Goal: Check status: Check status

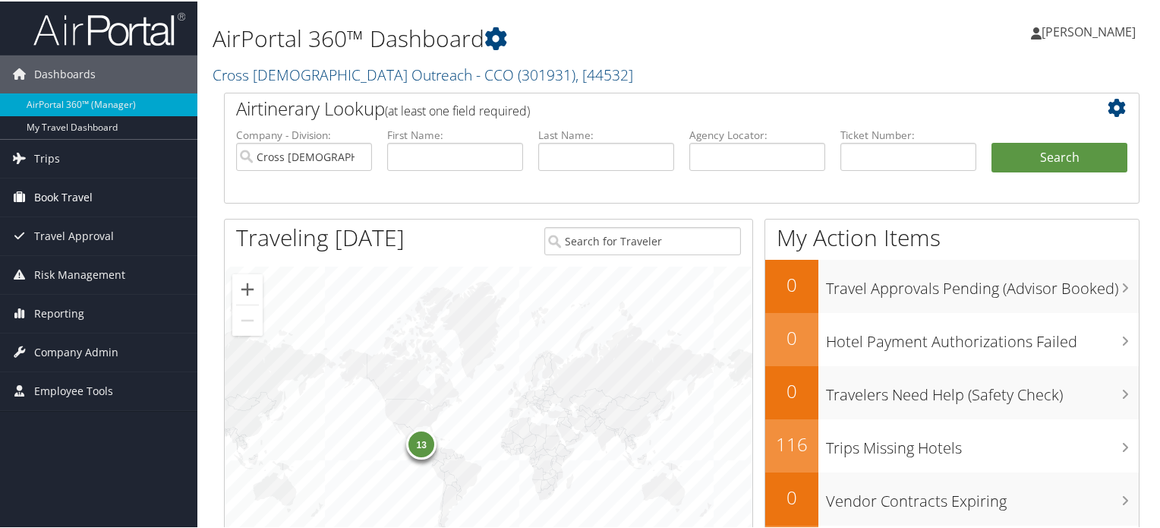
click at [51, 196] on span "Book Travel" at bounding box center [63, 196] width 58 height 38
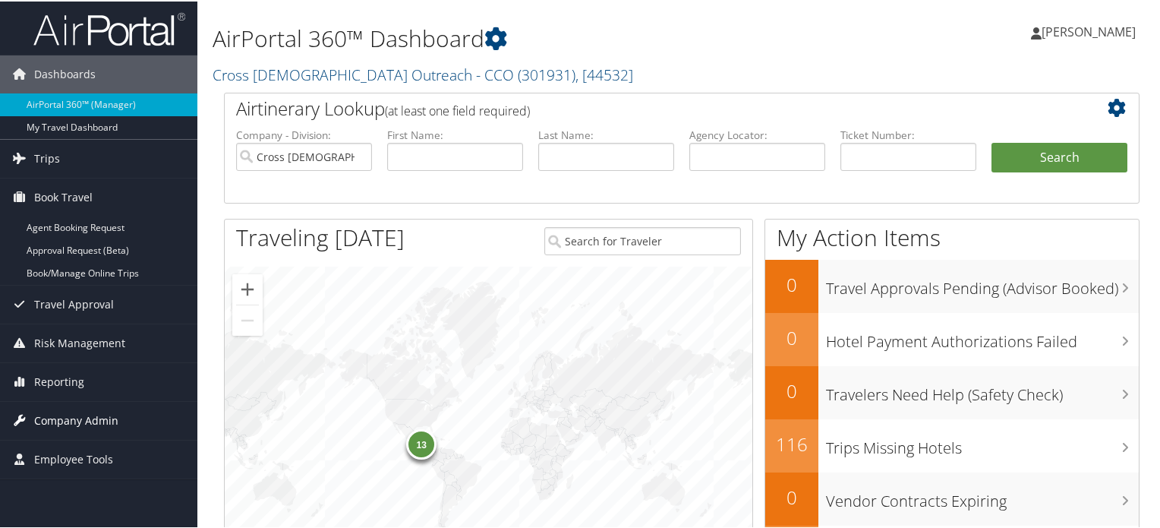
drag, startPoint x: 97, startPoint y: 411, endPoint x: 78, endPoint y: 419, distance: 20.7
click at [78, 419] on span "Company Admin" at bounding box center [76, 419] width 84 height 38
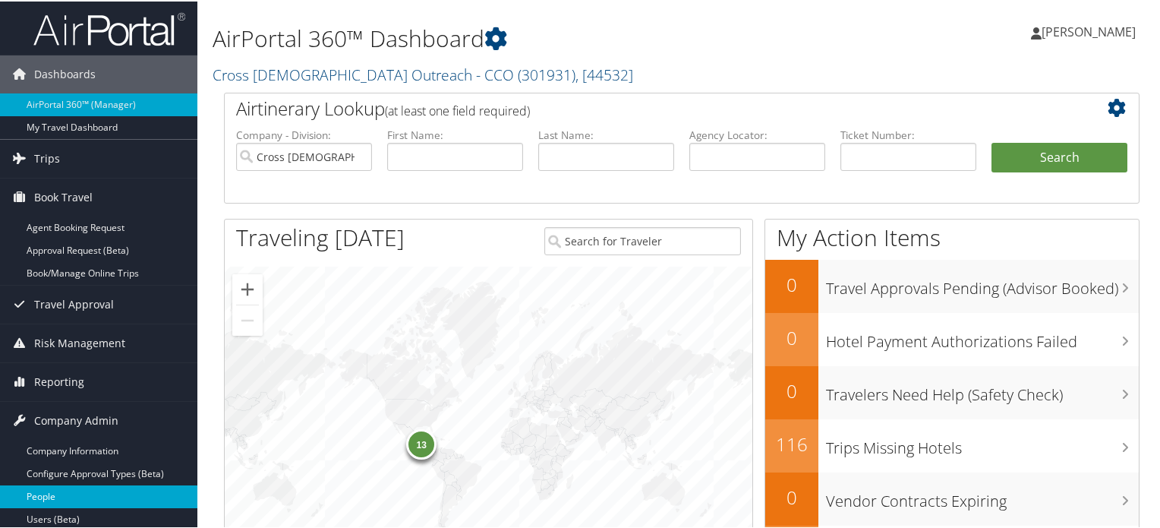
click at [82, 491] on link "People" at bounding box center [98, 495] width 197 height 23
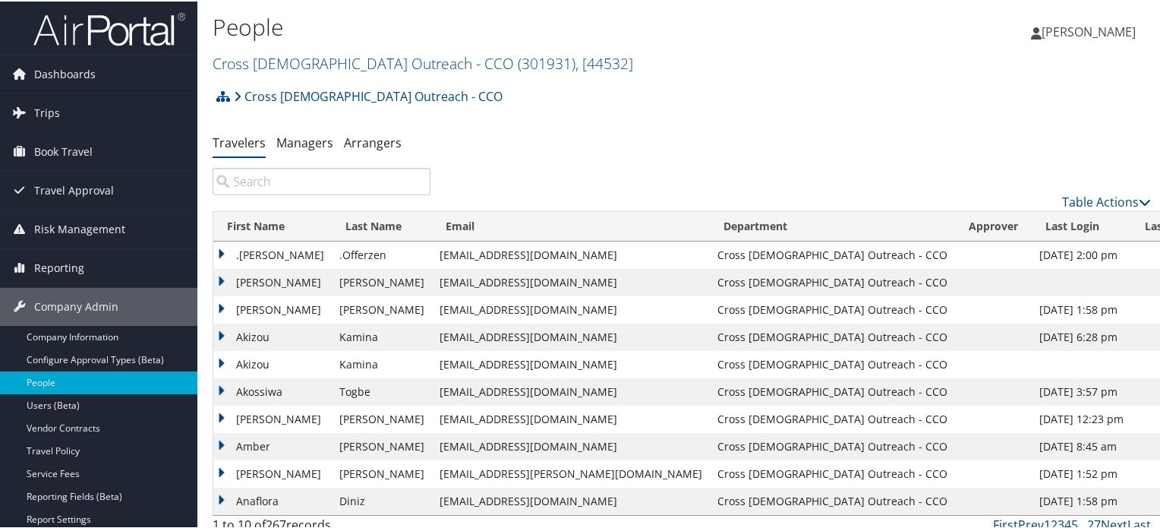
click at [245, 173] on input "search" at bounding box center [322, 179] width 218 height 27
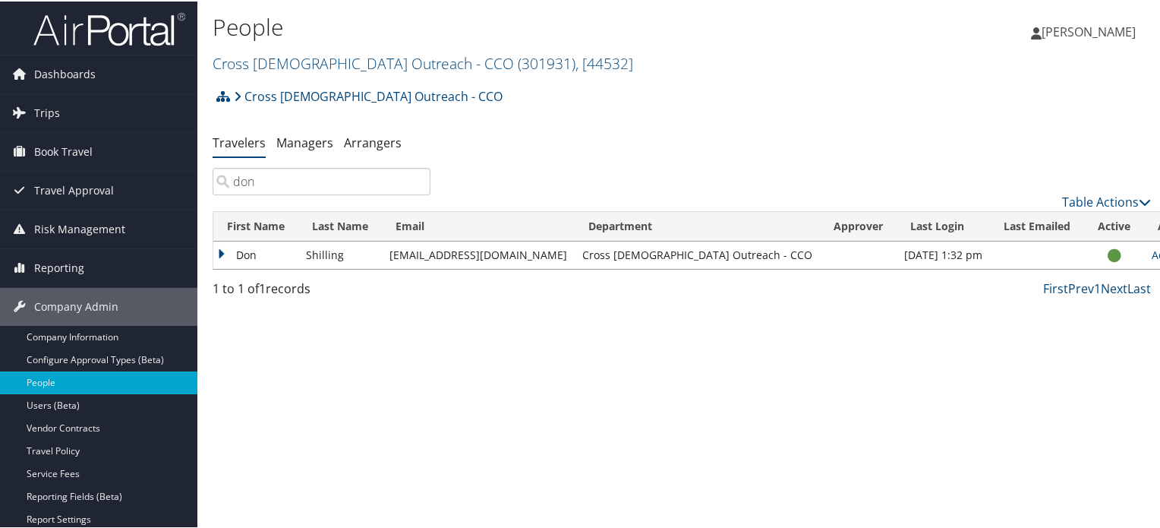
type input "don"
click at [266, 259] on td "Don" at bounding box center [255, 253] width 85 height 27
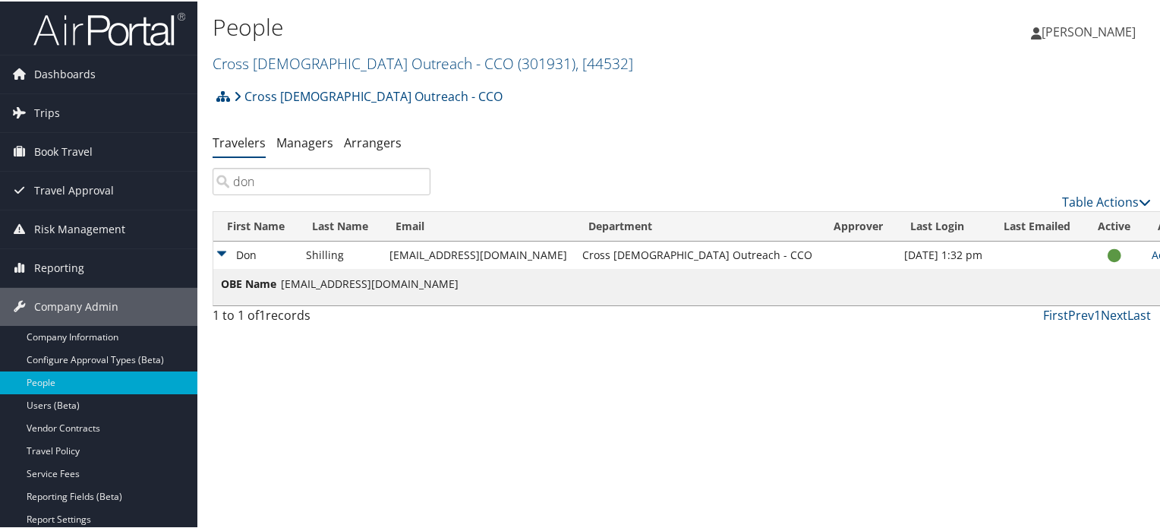
click at [333, 253] on td "Shilling" at bounding box center [340, 253] width 84 height 27
click at [36, 114] on span "Trips" at bounding box center [47, 112] width 26 height 38
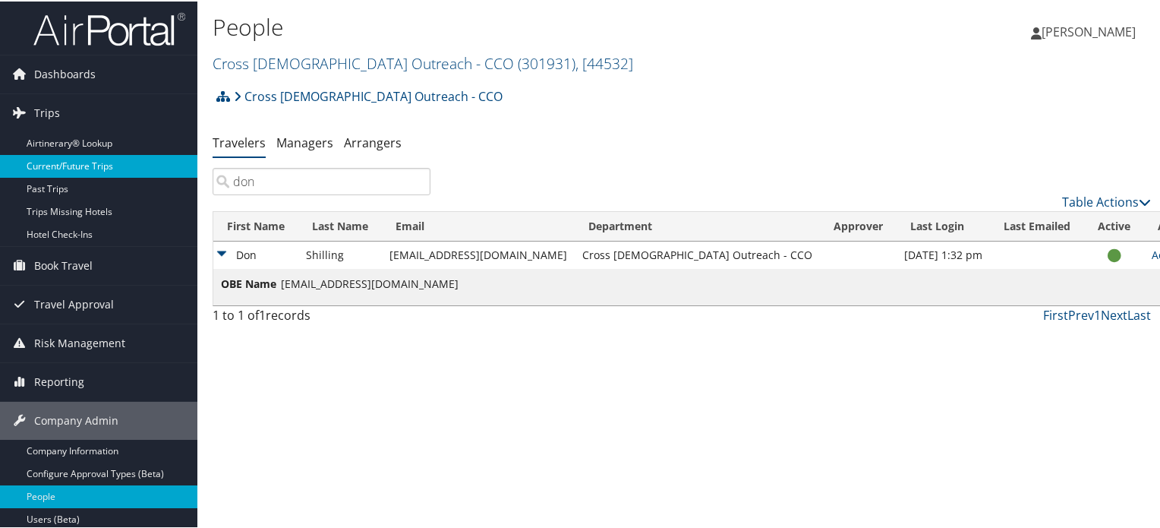
click at [78, 168] on link "Current/Future Trips" at bounding box center [98, 164] width 197 height 23
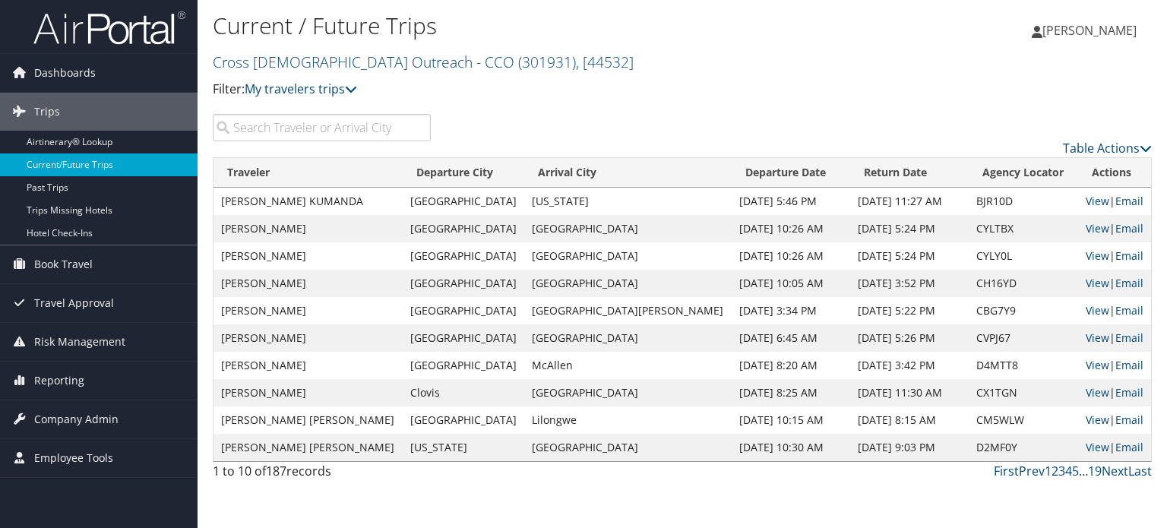
click at [284, 131] on input "search" at bounding box center [322, 127] width 218 height 27
click at [282, 131] on input "search" at bounding box center [322, 127] width 218 height 27
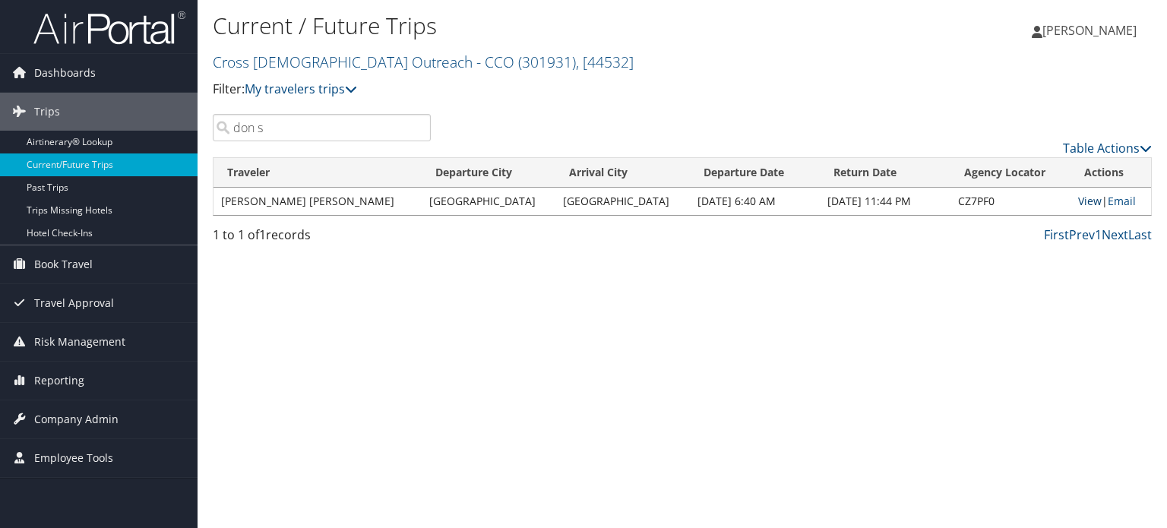
type input "don s"
click at [1081, 206] on link "View" at bounding box center [1090, 201] width 24 height 14
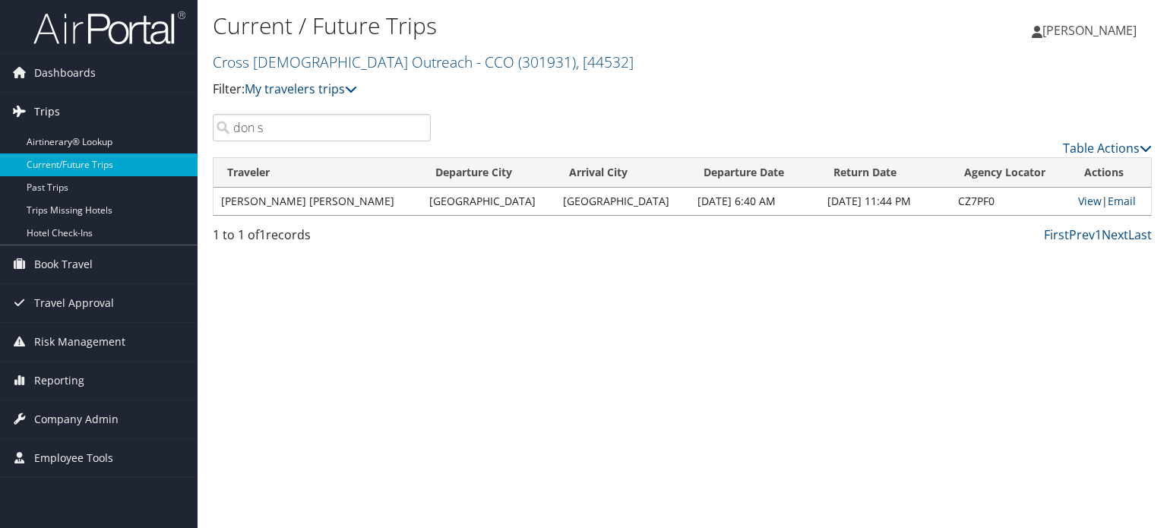
click at [137, 103] on link "Trips" at bounding box center [98, 112] width 197 height 38
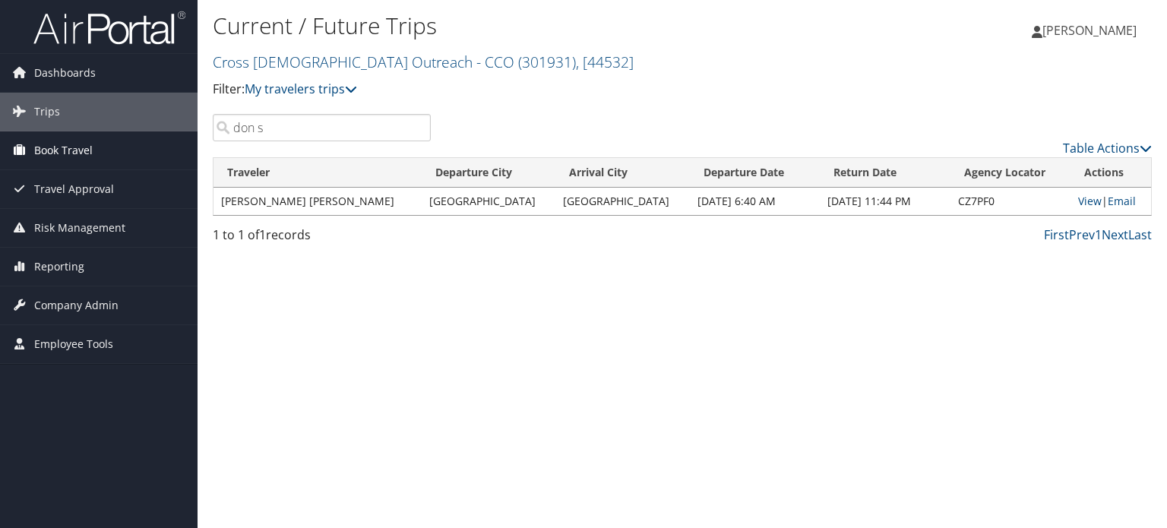
click at [88, 145] on span "Book Travel" at bounding box center [63, 150] width 58 height 38
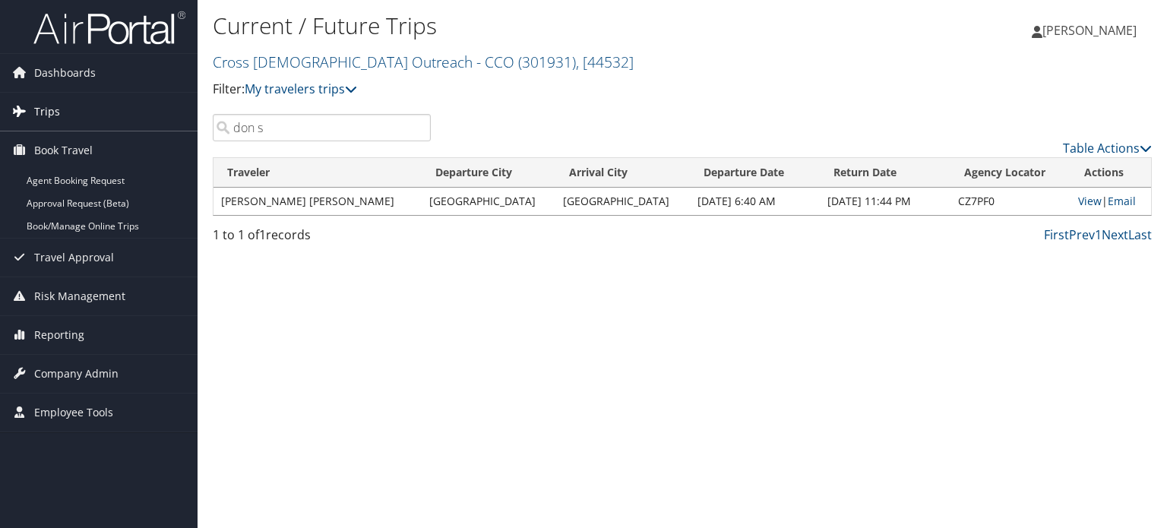
click at [49, 116] on span "Trips" at bounding box center [47, 112] width 26 height 38
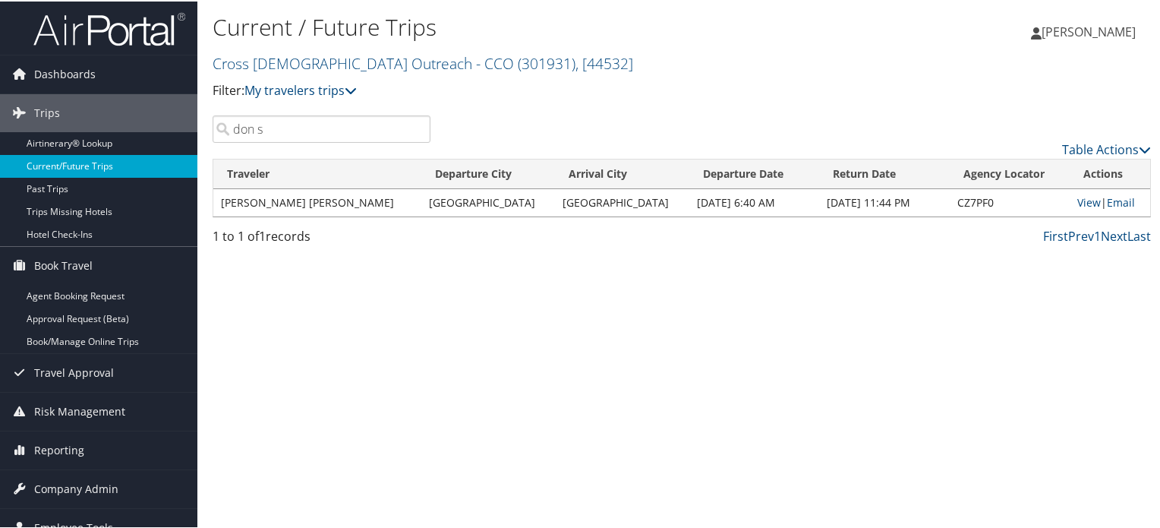
click at [67, 165] on link "Current/Future Trips" at bounding box center [98, 164] width 197 height 23
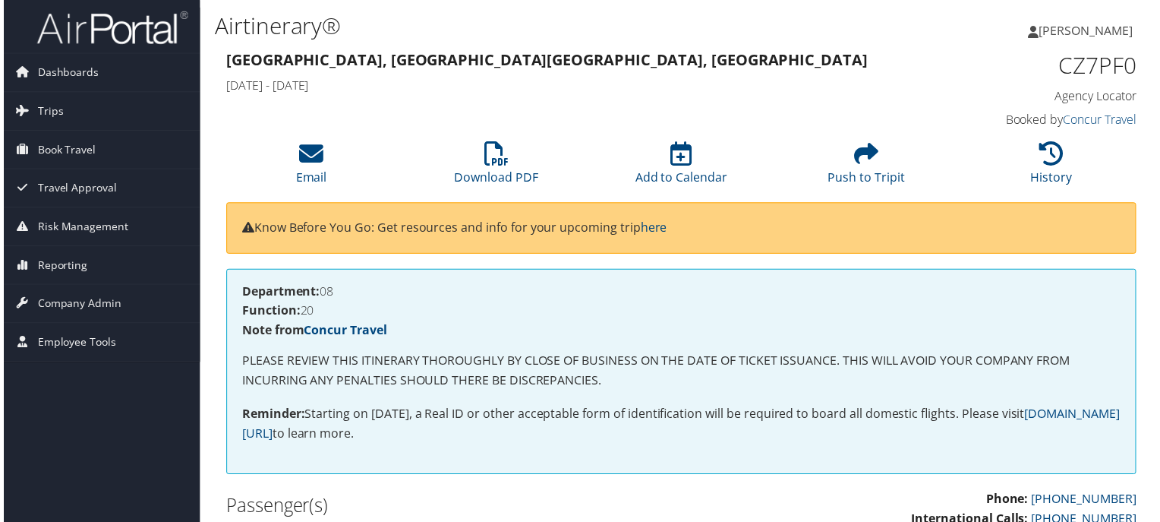
scroll to position [0, 8]
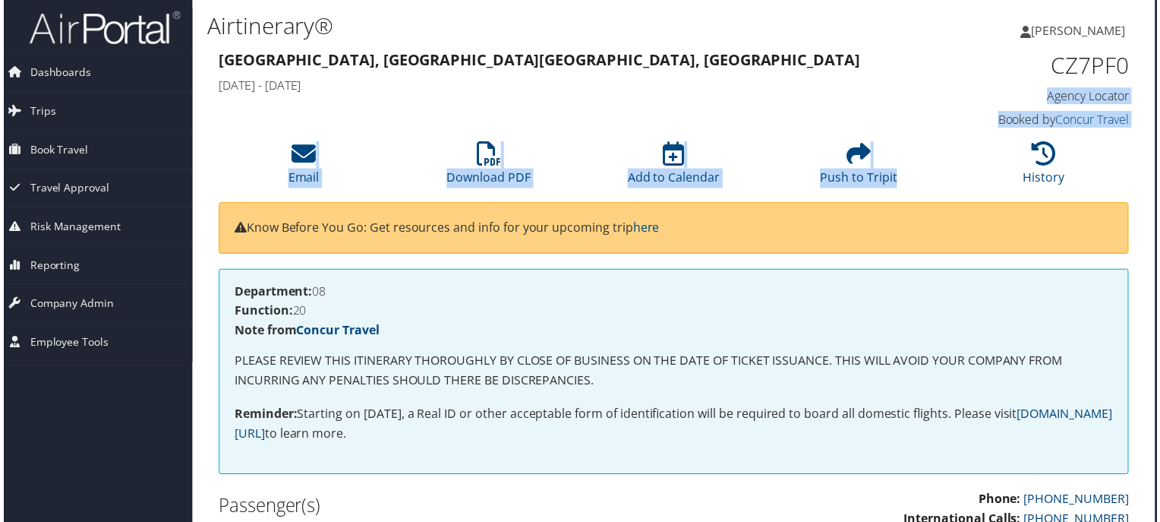
drag, startPoint x: 1160, startPoint y: 77, endPoint x: 1146, endPoint y: 140, distance: 65.2
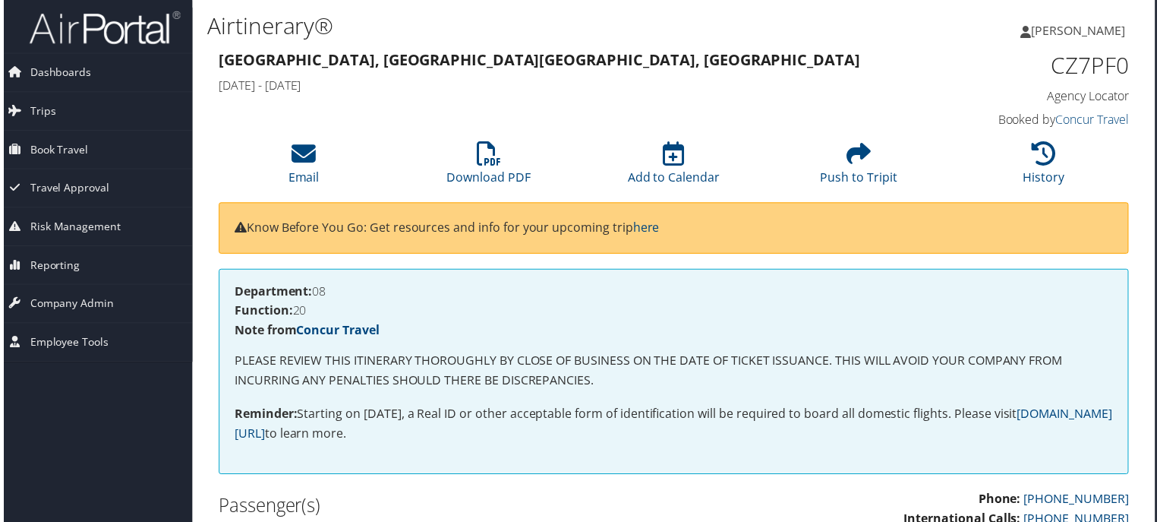
click at [896, 77] on div "Pittsburgh, PA San Diego, CA Wed 12 Nov 2025 - Sat 15 Nov 2025" at bounding box center [557, 74] width 704 height 53
drag, startPoint x: 1160, startPoint y: 56, endPoint x: 1149, endPoint y: 115, distance: 59.4
click at [1149, 115] on html "Menu Dashboards ► AirPortal 360™ (Manager) My Travel Dashboard Trips ► Airtiner…" at bounding box center [575, 264] width 1167 height 528
click at [972, 58] on h1 "CZ7PF0" at bounding box center [1026, 66] width 212 height 32
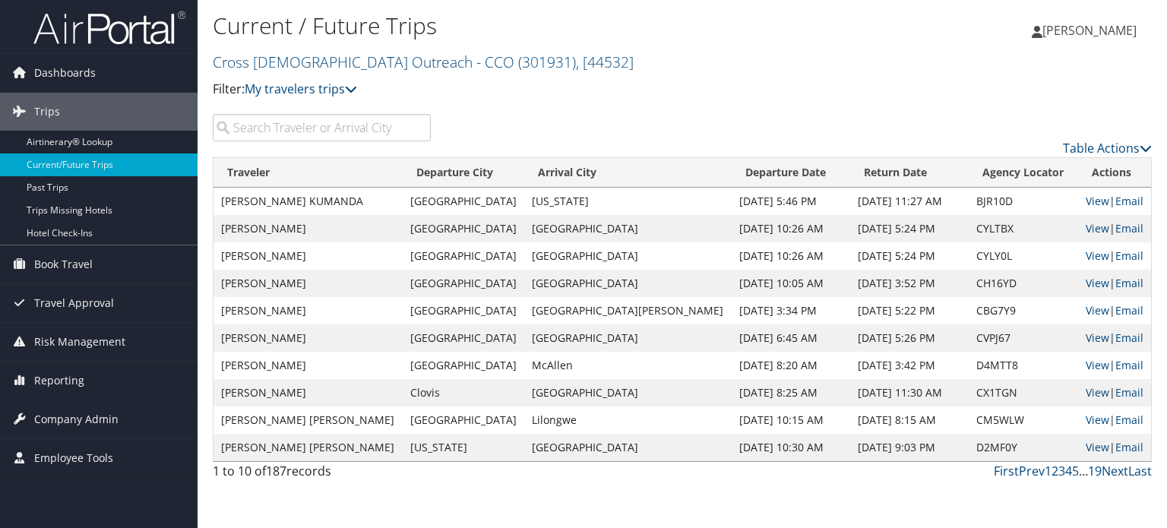
click at [292, 125] on input "search" at bounding box center [322, 127] width 218 height 27
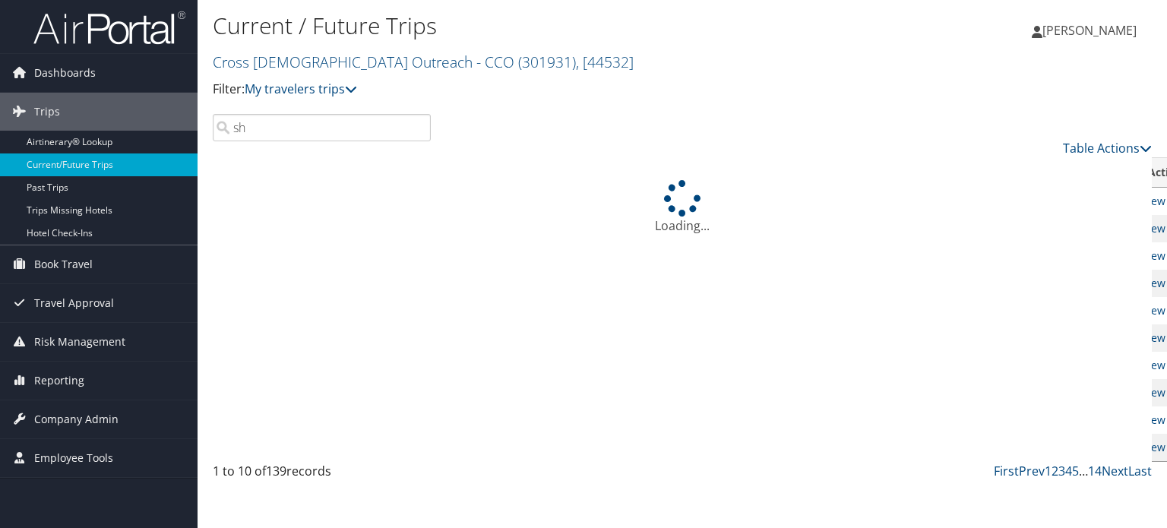
type input "s"
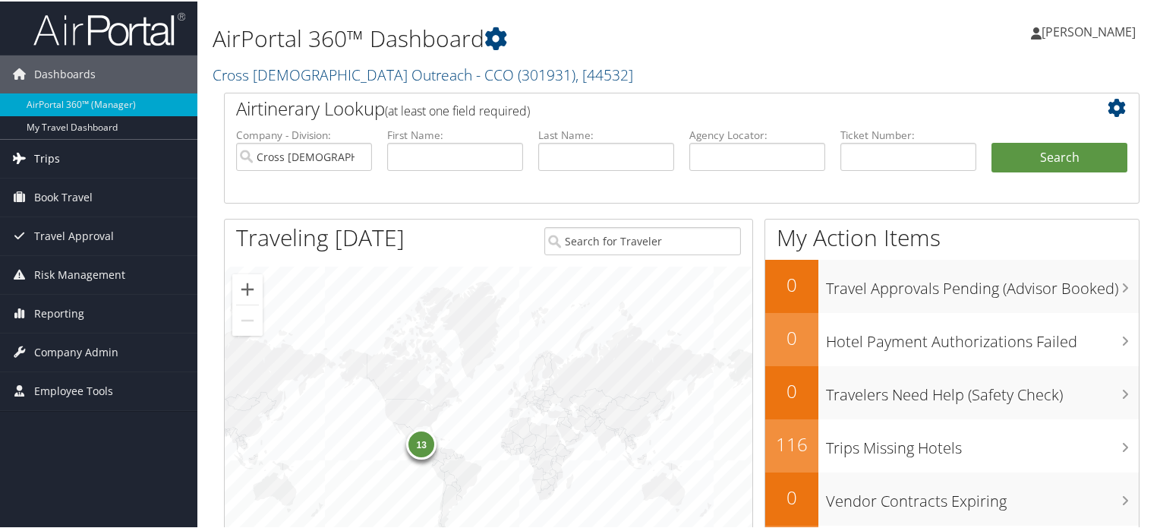
click at [55, 159] on span "Trips" at bounding box center [47, 157] width 26 height 38
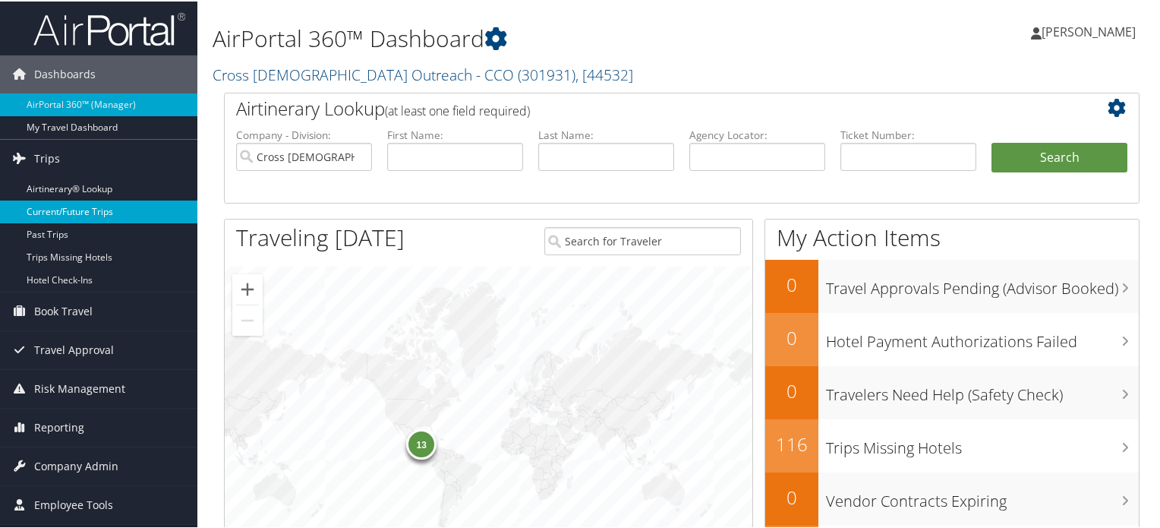
click at [85, 208] on link "Current/Future Trips" at bounding box center [98, 210] width 197 height 23
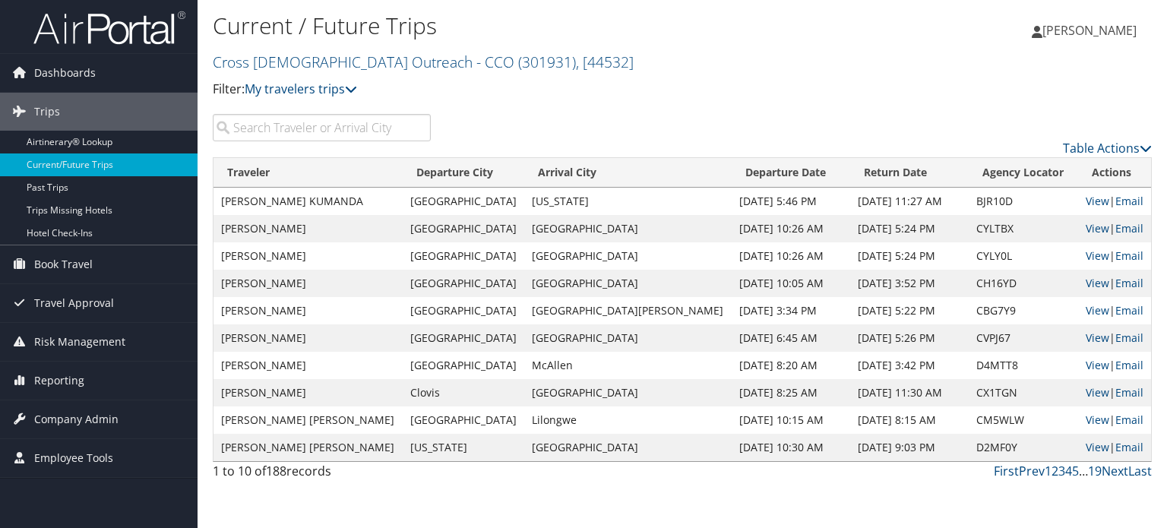
click at [273, 124] on input "search" at bounding box center [322, 127] width 218 height 27
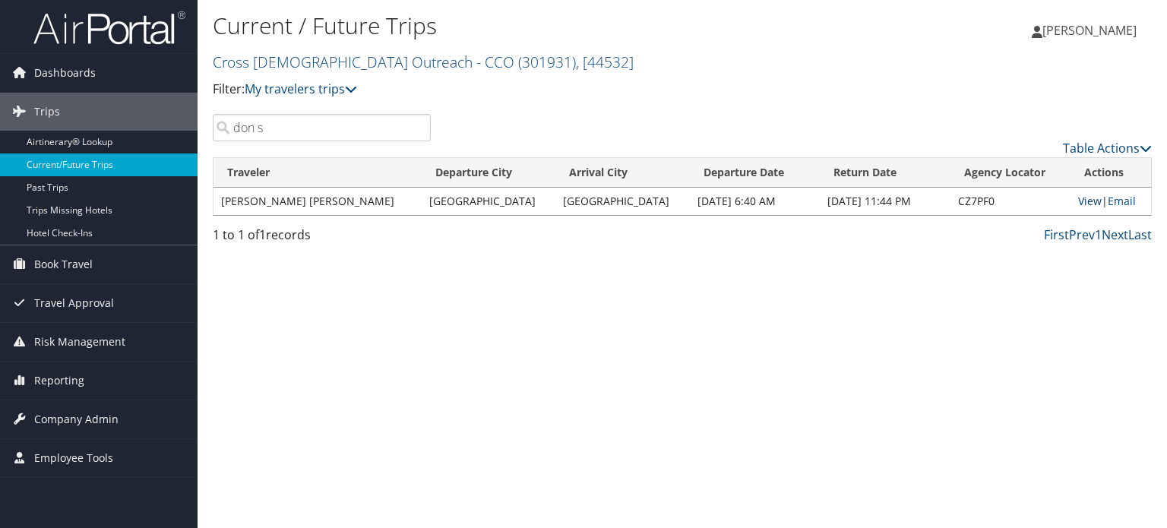
type input "don s"
click at [1078, 203] on link "View" at bounding box center [1090, 201] width 24 height 14
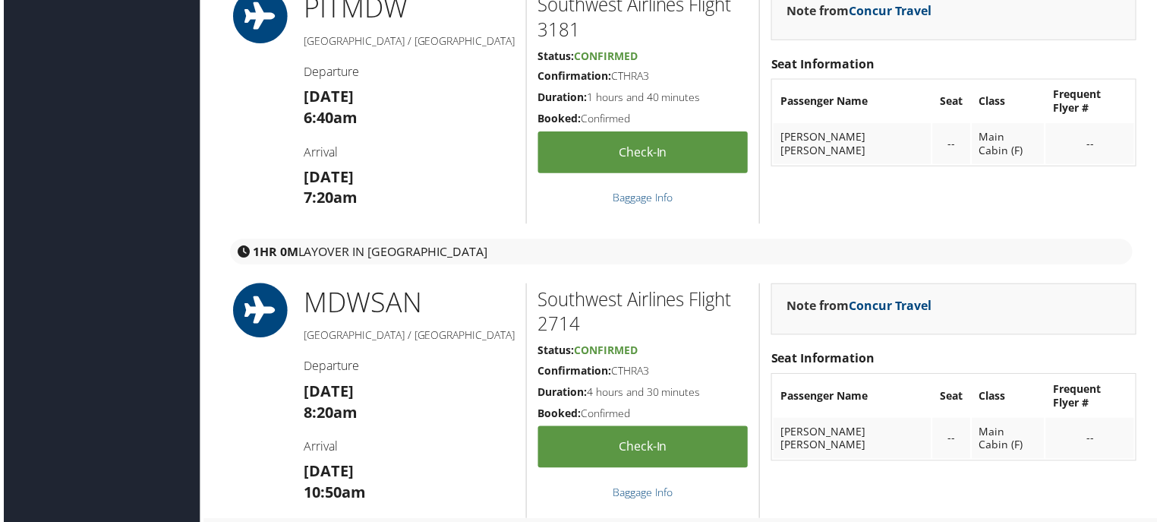
scroll to position [586, 0]
